Goal: Find specific page/section: Find specific page/section

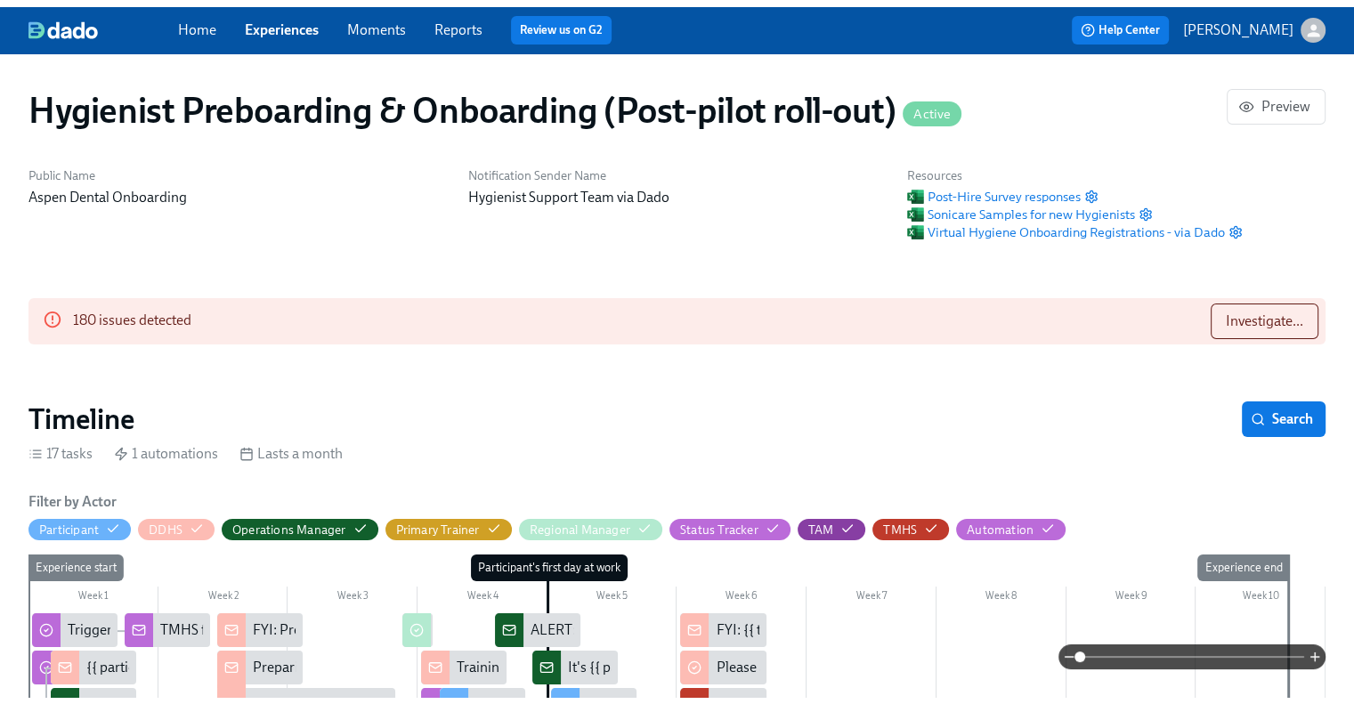
scroll to position [0, 19959]
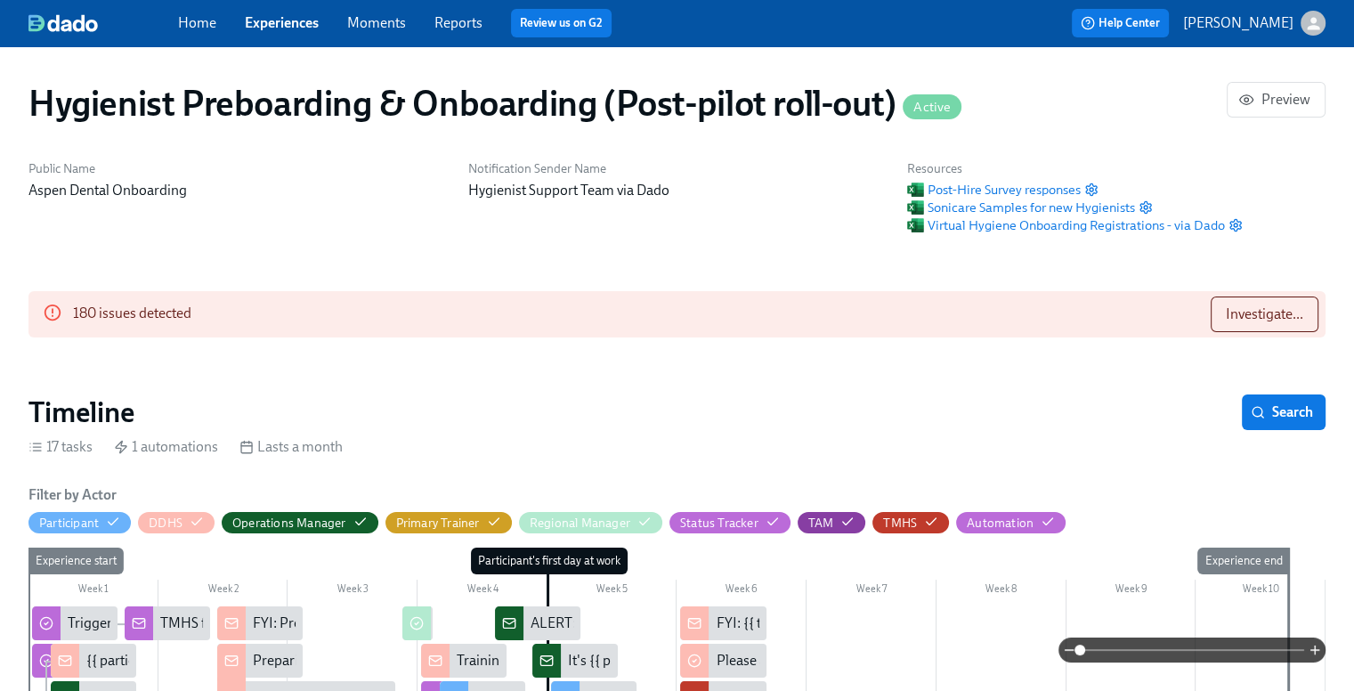
click at [203, 28] on link "Home" at bounding box center [197, 22] width 38 height 17
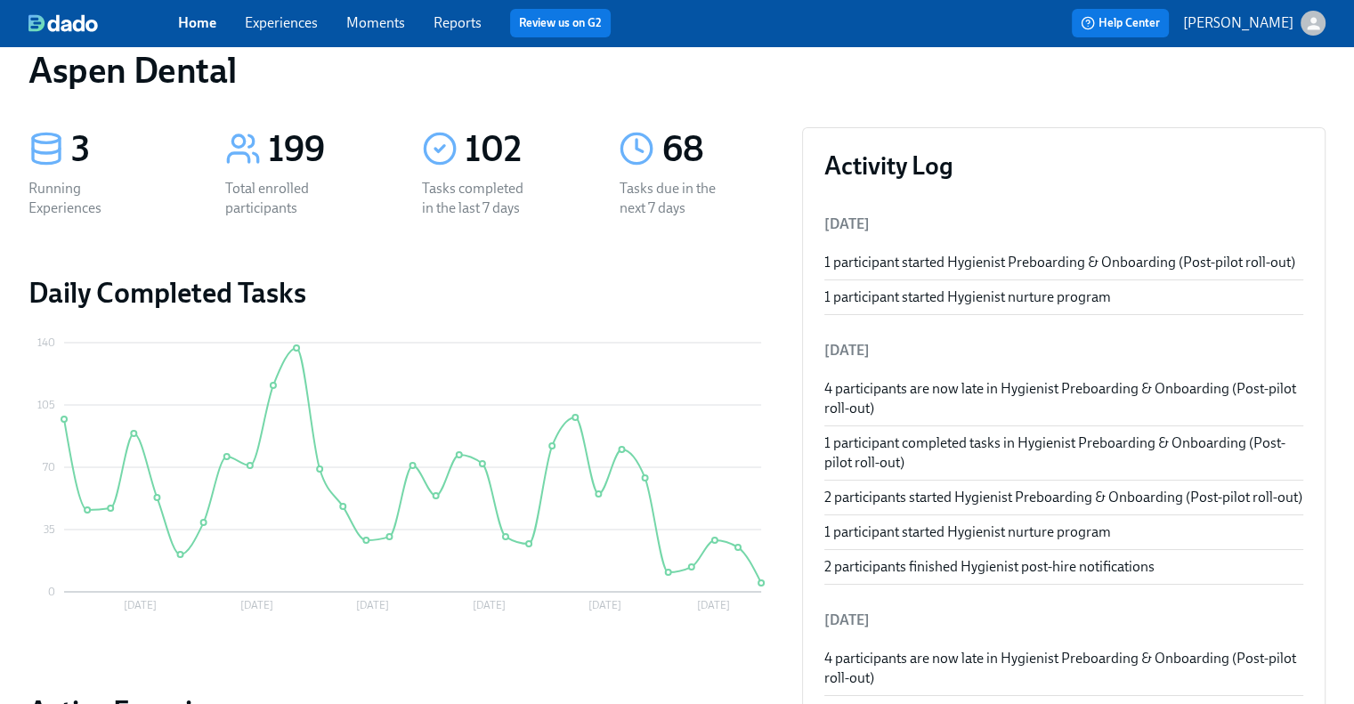
scroll to position [28, 0]
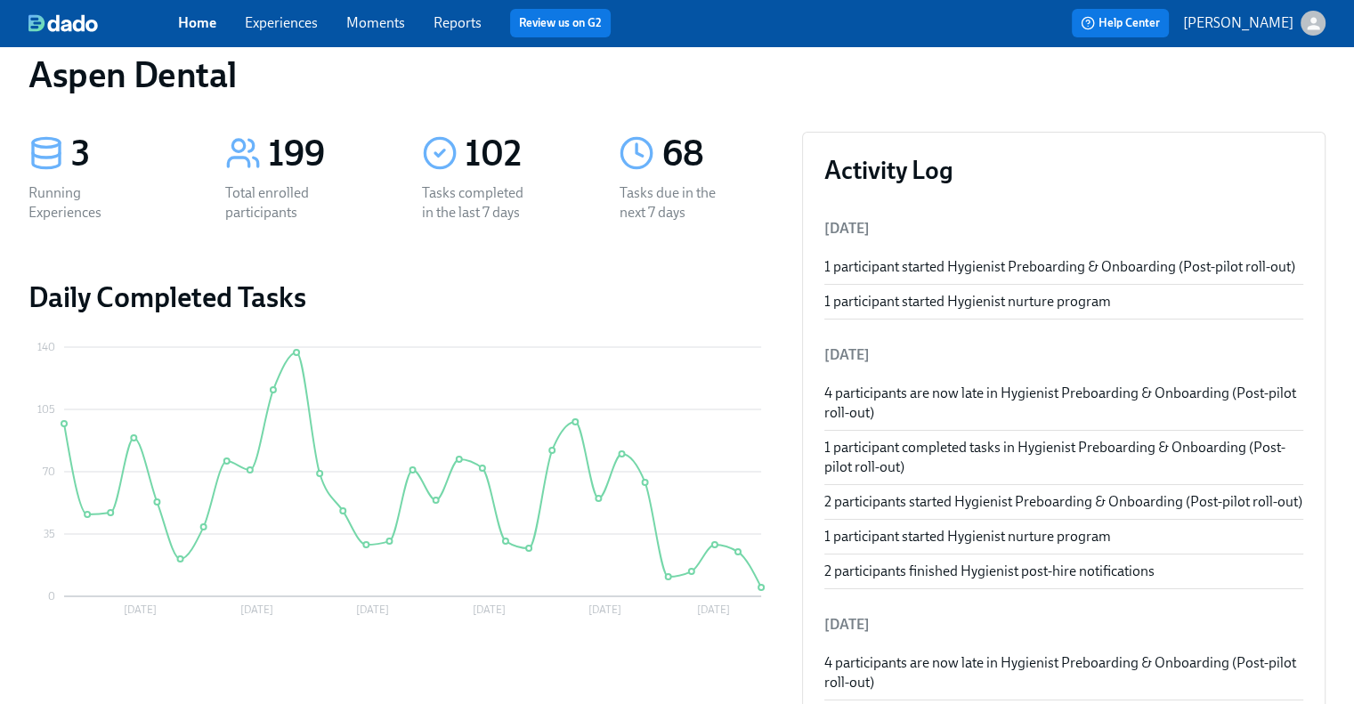
click at [881, 263] on div "1 participant started Hygienist Preboarding & Onboarding (Post-pilot roll-out)" at bounding box center [1063, 267] width 479 height 20
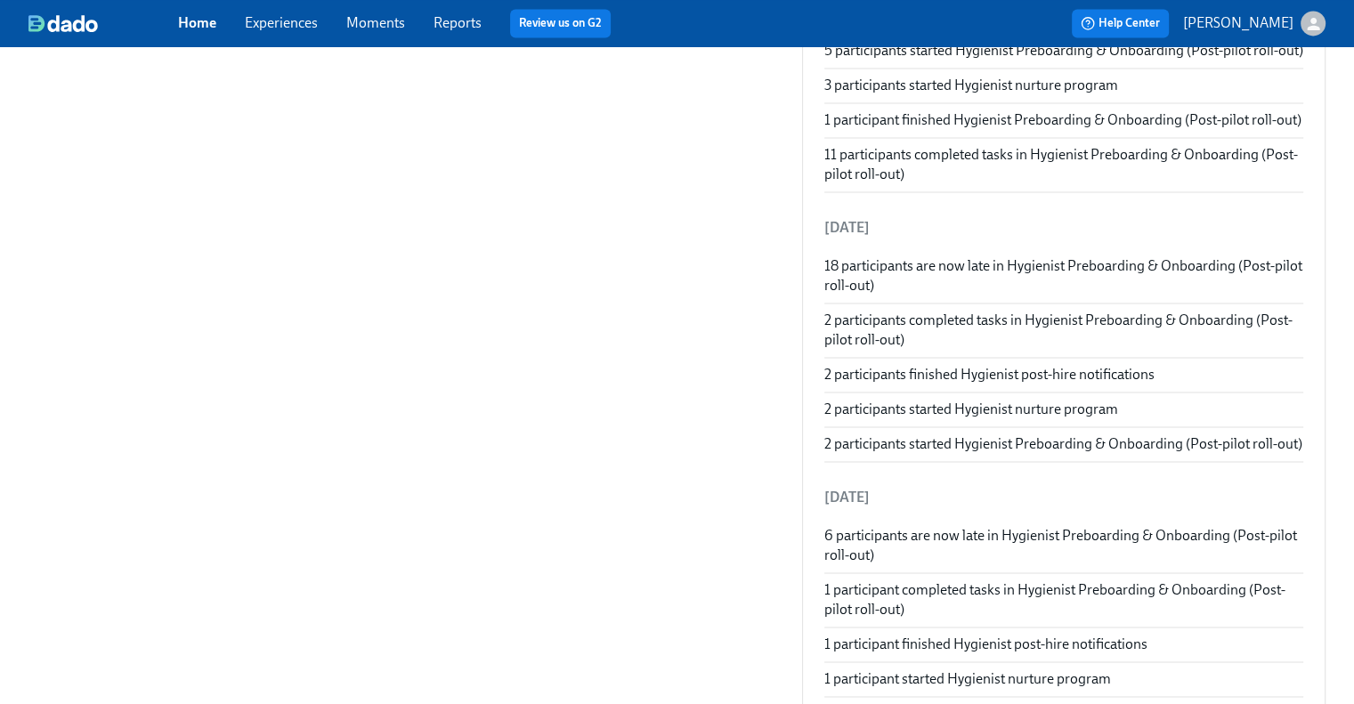
scroll to position [0, 0]
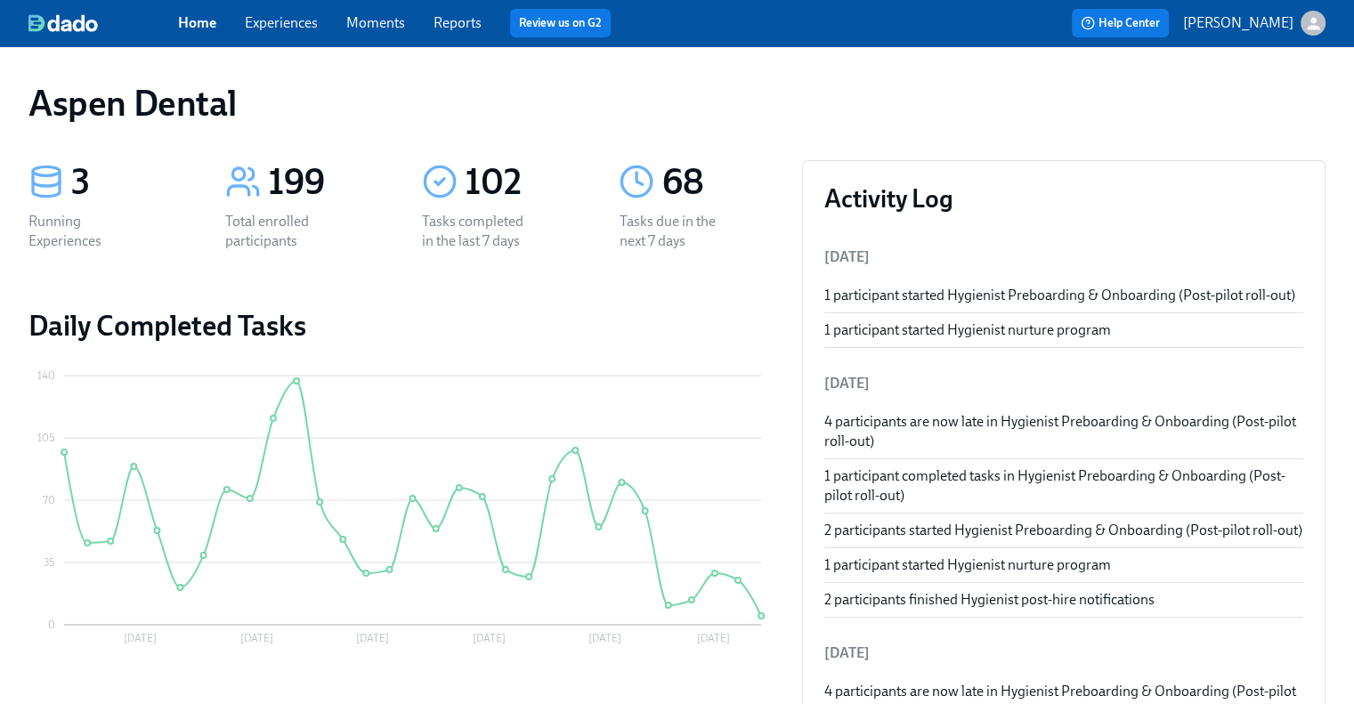
click at [299, 24] on link "Experiences" at bounding box center [281, 22] width 73 height 17
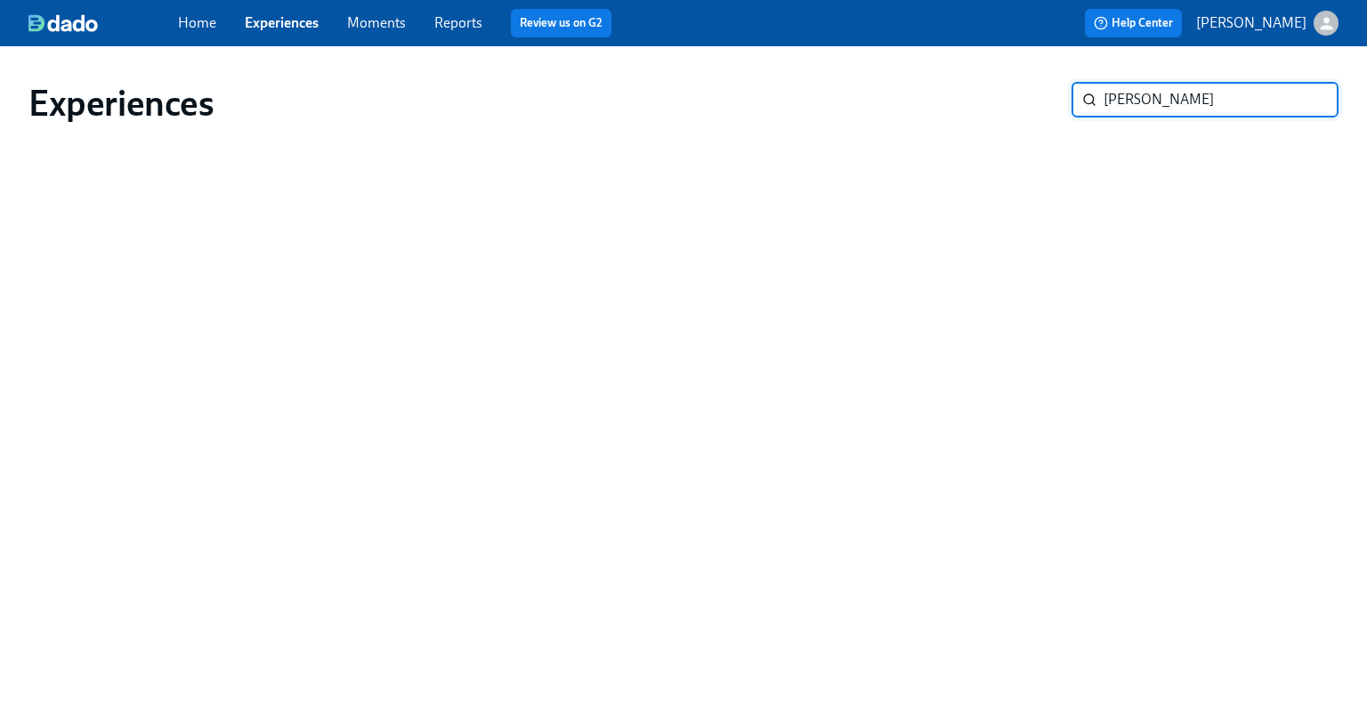
type input "[PERSON_NAME]"
click at [1244, 108] on input "[PERSON_NAME]" at bounding box center [1220, 100] width 235 height 36
click at [465, 21] on link "Reports" at bounding box center [458, 22] width 48 height 17
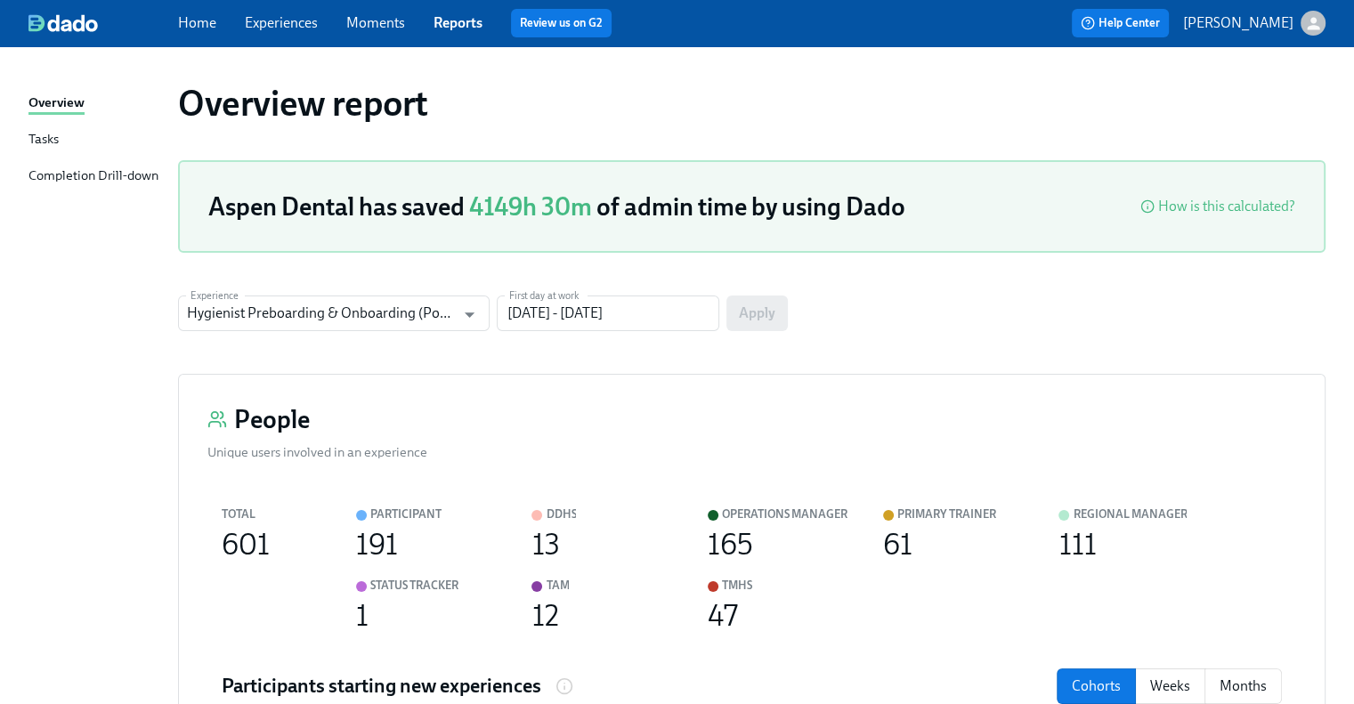
click at [59, 132] on link "Tasks" at bounding box center [95, 140] width 135 height 22
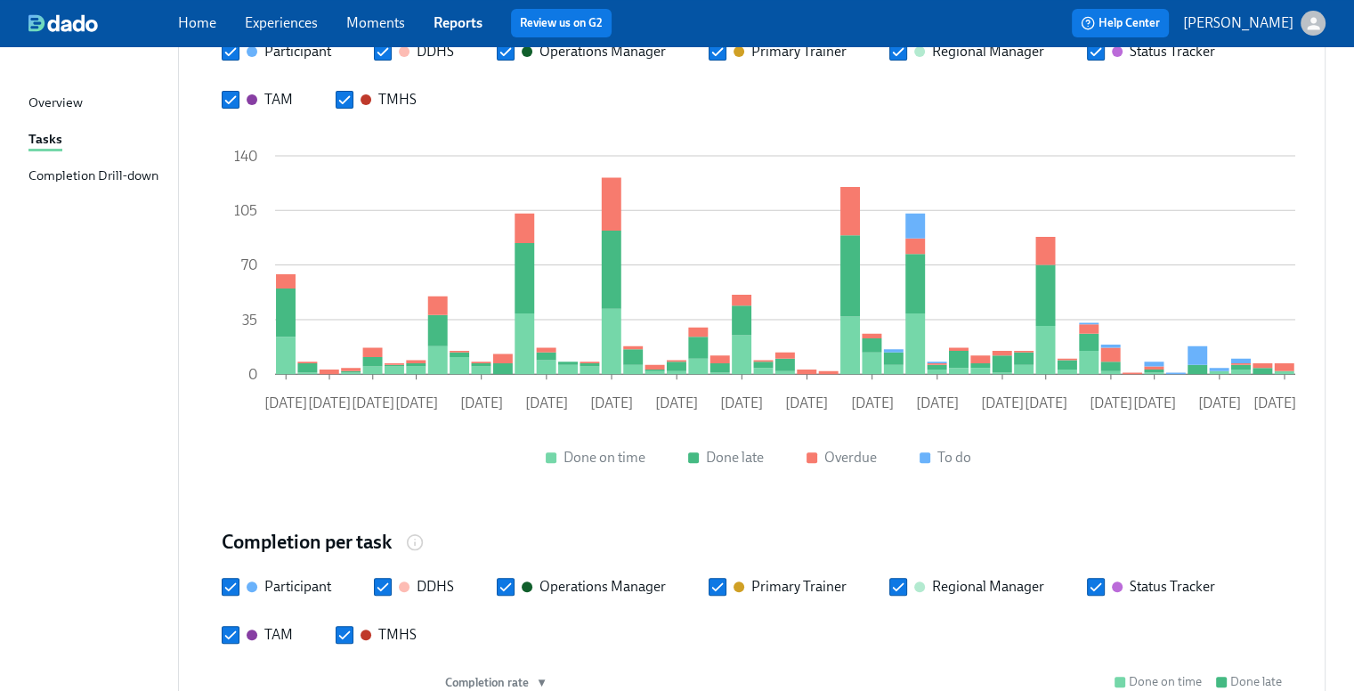
scroll to position [549, 0]
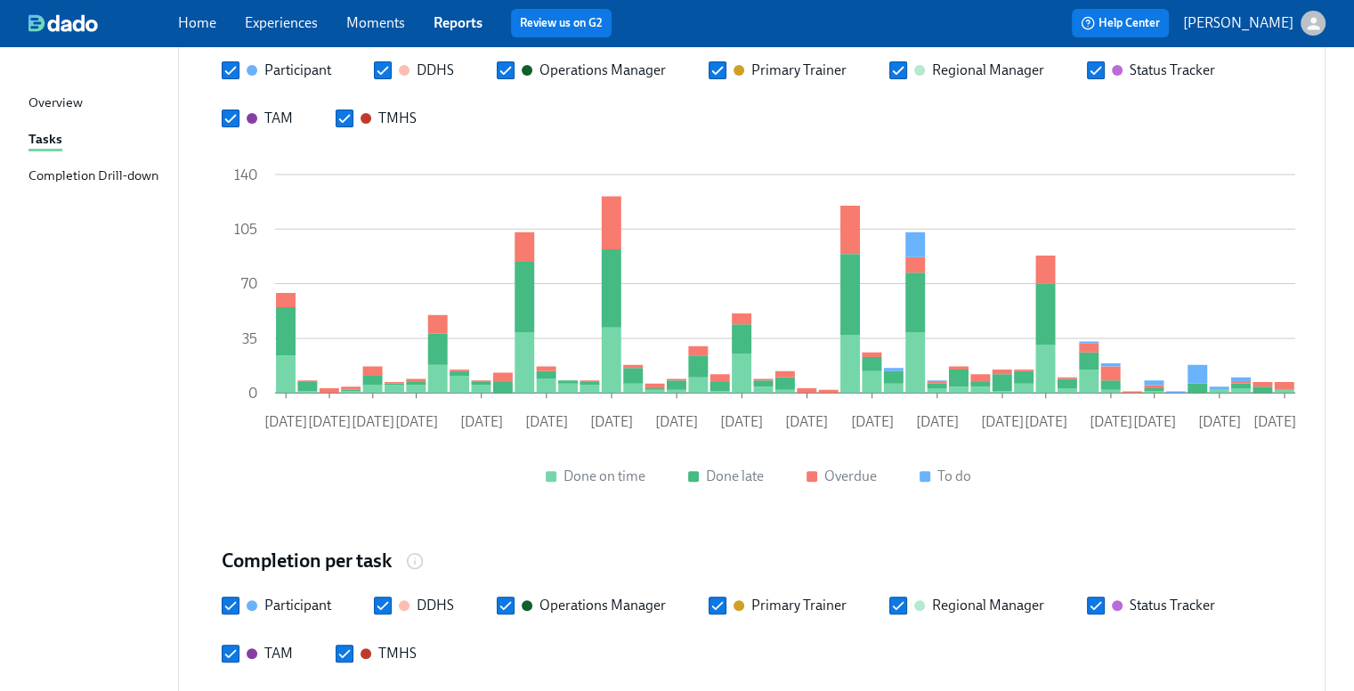
click at [72, 174] on div "Completion Drill-down" at bounding box center [93, 177] width 130 height 22
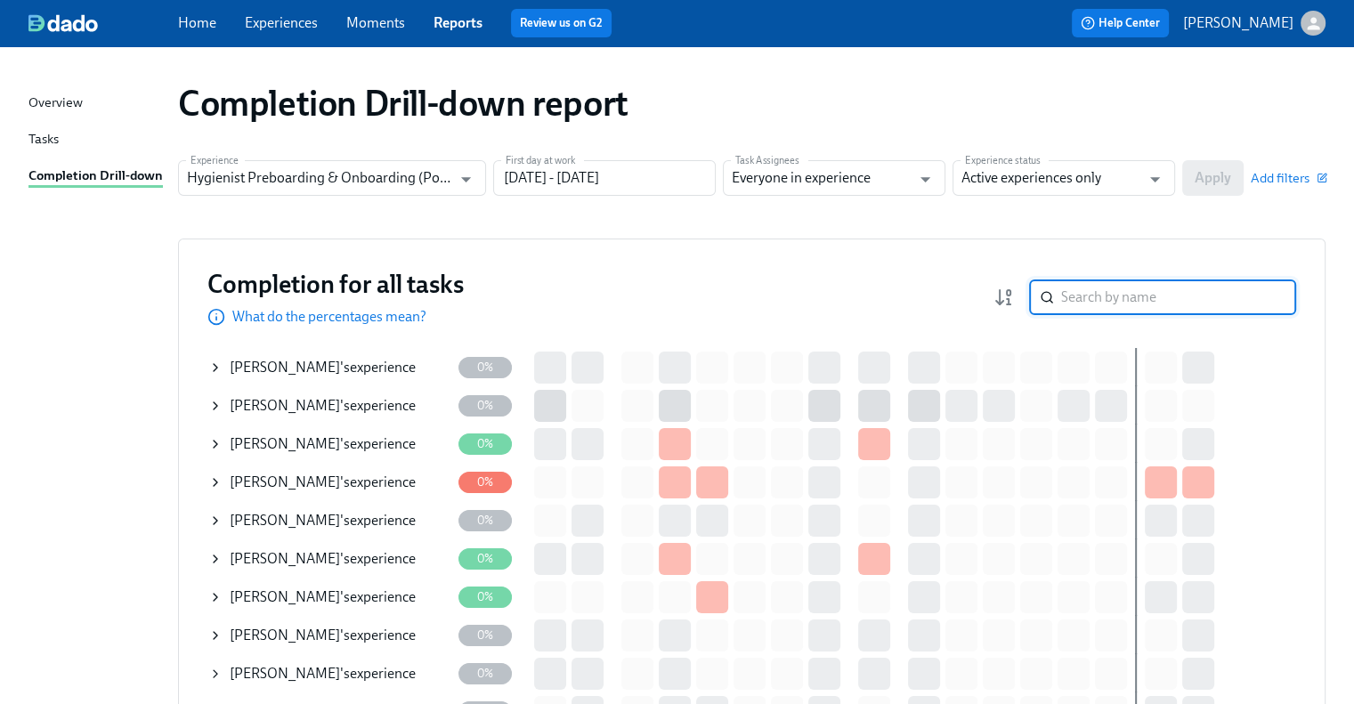
click at [1104, 301] on input "search" at bounding box center [1178, 297] width 235 height 36
type input "[PERSON_NAME]"
